Goal: Task Accomplishment & Management: Manage account settings

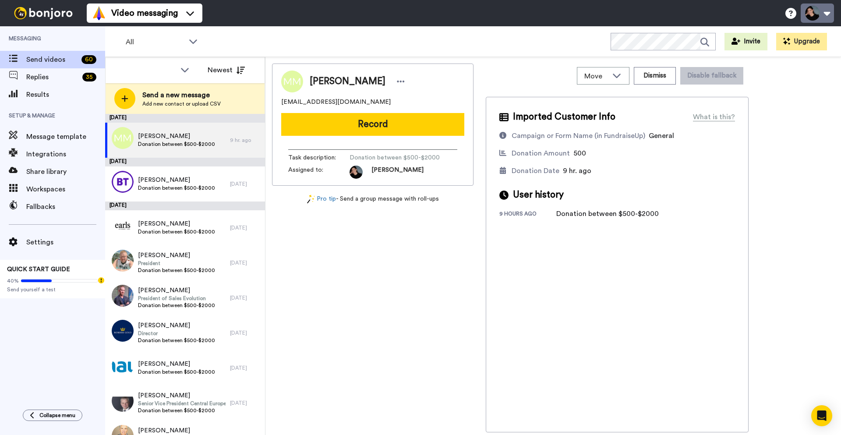
click at [814, 11] on button at bounding box center [817, 13] width 33 height 19
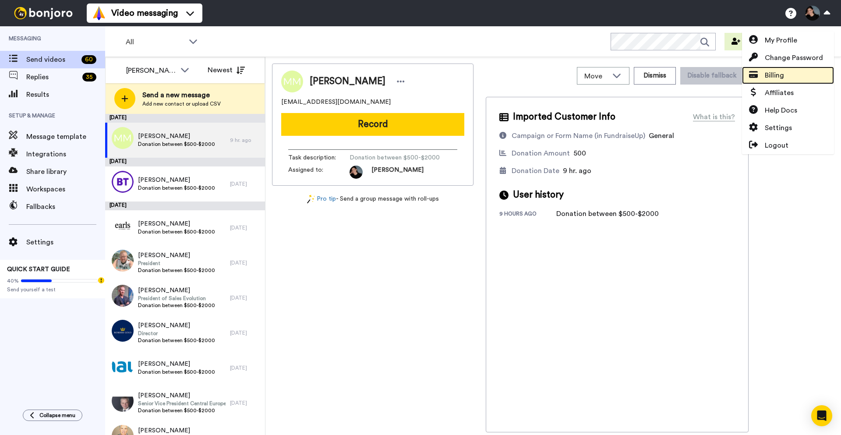
click at [789, 74] on link "Billing" at bounding box center [788, 76] width 92 height 18
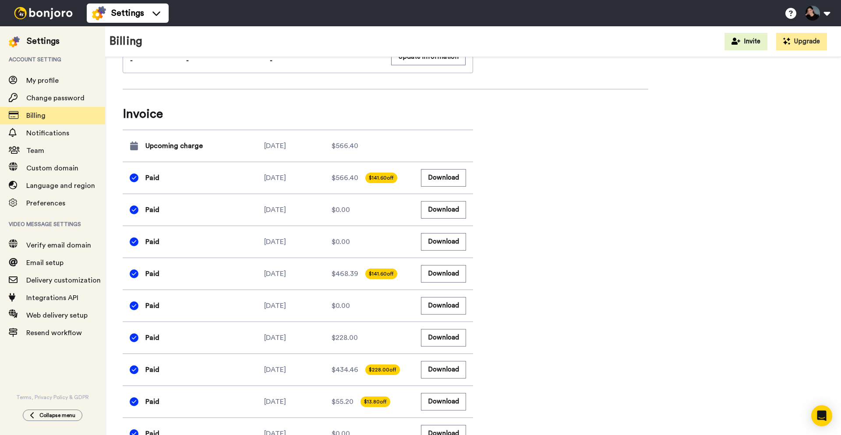
scroll to position [345, 0]
click at [443, 180] on button "Download" at bounding box center [443, 176] width 45 height 17
